Goal: Task Accomplishment & Management: Manage account settings

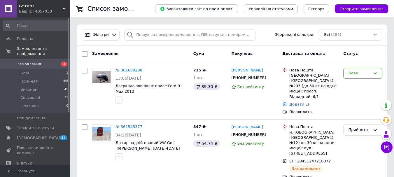
click at [39, 6] on span "GY-Parts" at bounding box center [41, 5] width 44 height 5
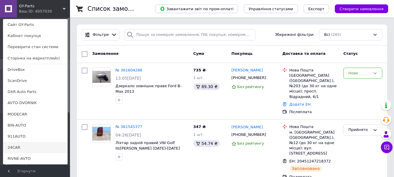
click at [13, 146] on link "24CAR" at bounding box center [35, 147] width 64 height 11
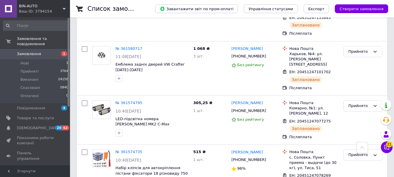
scroll to position [989, 0]
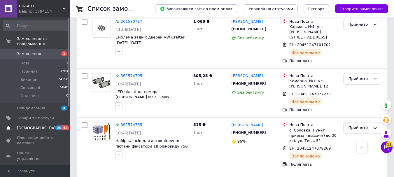
click at [49, 125] on span "[DEMOGRAPHIC_DATA]" at bounding box center [35, 127] width 37 height 5
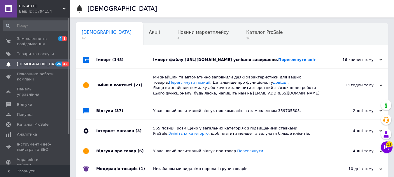
click at [41, 9] on div "Ваш ID: 3794154" at bounding box center [44, 11] width 51 height 5
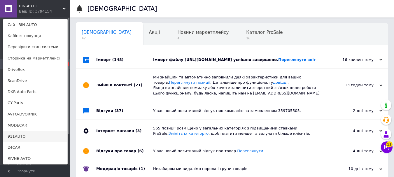
click at [22, 136] on link "911AUTO" at bounding box center [35, 136] width 64 height 11
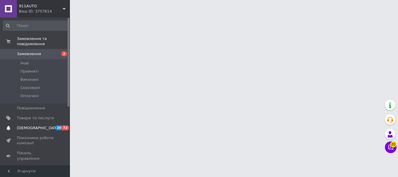
click at [45, 125] on span "[DEMOGRAPHIC_DATA]" at bounding box center [35, 127] width 37 height 5
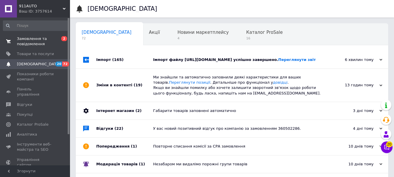
click at [54, 38] on span "Замовлення та повідомлення" at bounding box center [35, 41] width 37 height 10
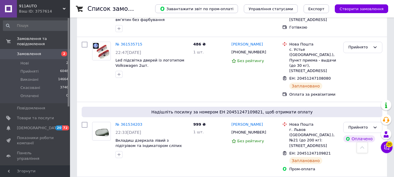
scroll to position [1046, 0]
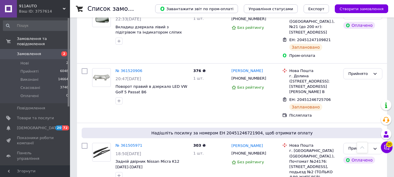
click at [45, 10] on div "Ваш ID: 3757614" at bounding box center [44, 11] width 51 height 5
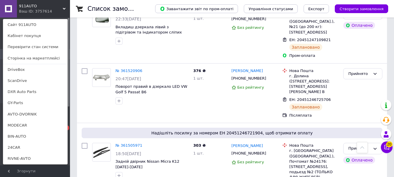
drag, startPoint x: 11, startPoint y: 149, endPoint x: 50, endPoint y: 120, distance: 48.6
click at [11, 149] on link "24CAR" at bounding box center [35, 147] width 64 height 11
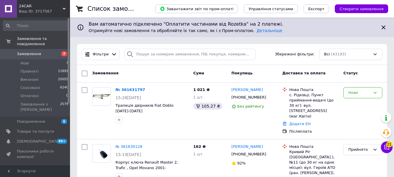
click at [27, 10] on div "Ваш ID: 3717567" at bounding box center [44, 11] width 51 height 5
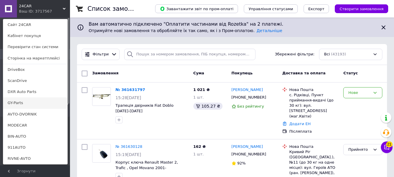
click at [10, 105] on link "GY-Parts" at bounding box center [35, 102] width 64 height 11
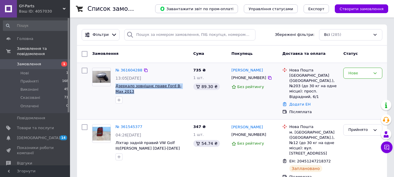
drag, startPoint x: 131, startPoint y: 94, endPoint x: 115, endPoint y: 86, distance: 17.2
click at [115, 86] on span "Дзеркало зовнішнє праве Ford B-Max 2013" at bounding box center [151, 88] width 73 height 11
copy span "Дзеркало зовнішнє праве Ford B-Max 2013"
click at [52, 125] on span "Товари та послуги" at bounding box center [35, 127] width 37 height 5
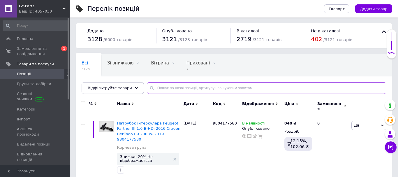
click at [206, 92] on input "text" at bounding box center [267, 88] width 240 height 12
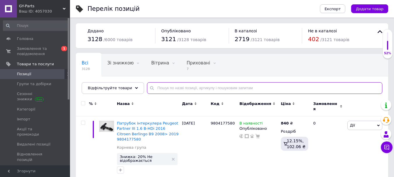
paste input "Дзеркало зовнішнє праве Ford B-Max 2013"
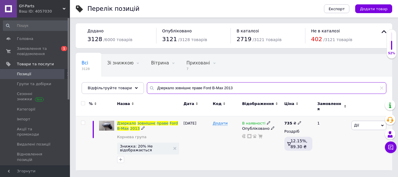
type input "Дзеркало зовнішнє праве Ford B-Max 2013"
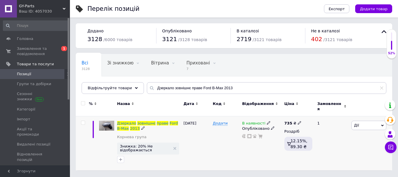
click at [251, 117] on div "В наявності Опубліковано" at bounding box center [262, 143] width 42 height 54
click at [245, 122] on span "В наявності" at bounding box center [253, 124] width 23 height 6
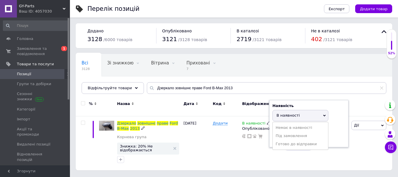
drag, startPoint x: 283, startPoint y: 123, endPoint x: 234, endPoint y: 169, distance: 66.8
click at [283, 124] on li "Немає в наявності" at bounding box center [300, 128] width 55 height 8
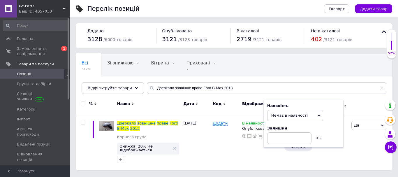
click at [234, 169] on div "Перелік позицій Експорт Додати товар Додано 3128 / 6000 товарів Опубліковано 31…" at bounding box center [234, 88] width 328 height 176
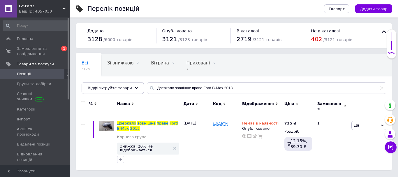
click at [20, 10] on div "Ваш ID: 4057030" at bounding box center [44, 11] width 51 height 5
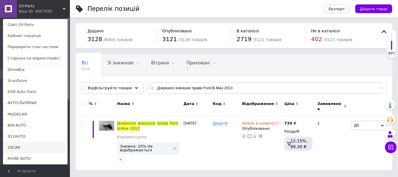
click at [12, 146] on link "24CAR" at bounding box center [35, 147] width 64 height 11
